Goal: Information Seeking & Learning: Learn about a topic

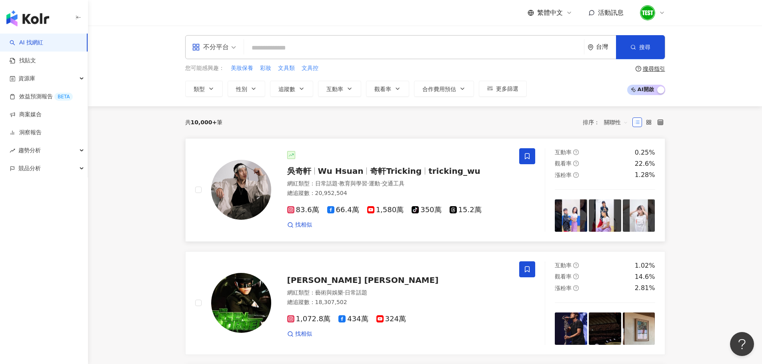
click at [436, 164] on div "吳奇軒 Wu Hsuan 奇軒Tricking tricking_wu 網紅類型 ： 日常話題 · 教育與學習 · 運動 · 交通工具 總追蹤數 ： 20,9…" at bounding box center [390, 190] width 239 height 78
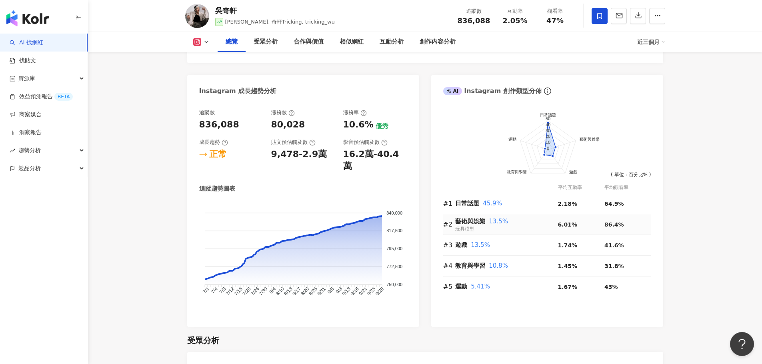
scroll to position [413, 0]
click at [366, 116] on div "漲粉率" at bounding box center [375, 112] width 64 height 7
click at [364, 113] on icon at bounding box center [364, 113] width 2 height 3
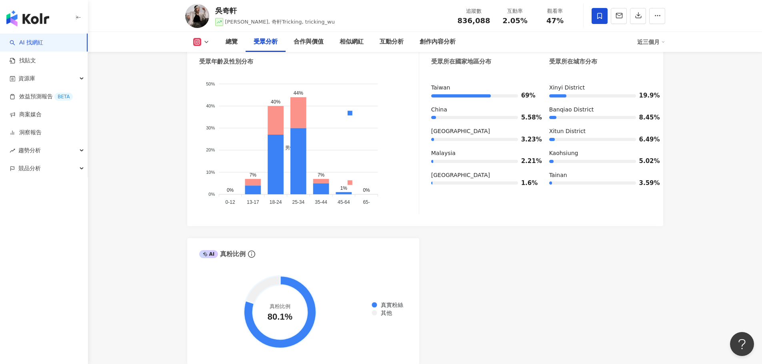
scroll to position [776, 0]
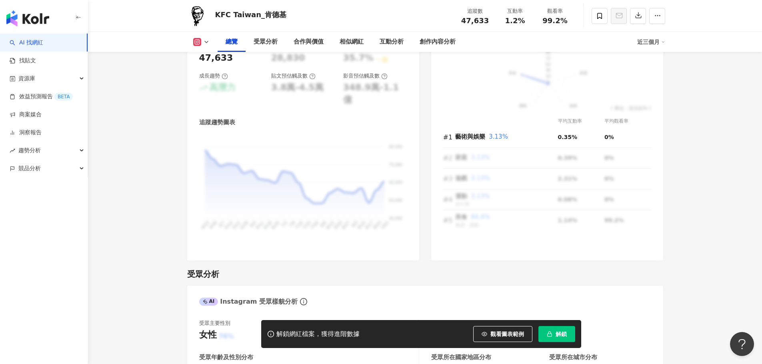
scroll to position [488, 0]
